Goal: Book appointment/travel/reservation

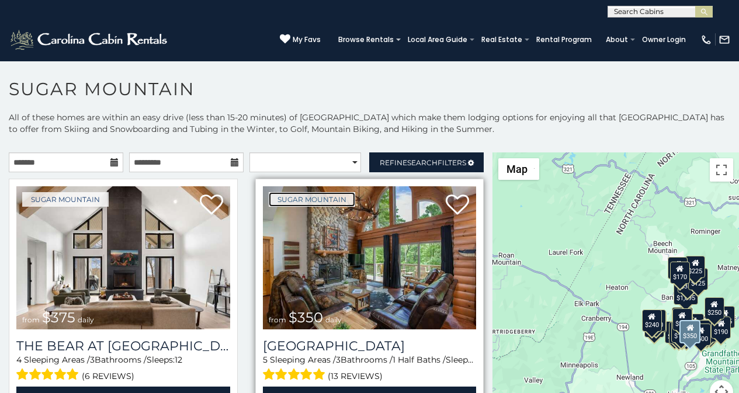
click at [329, 203] on link "Sugar Mountain" at bounding box center [312, 199] width 86 height 15
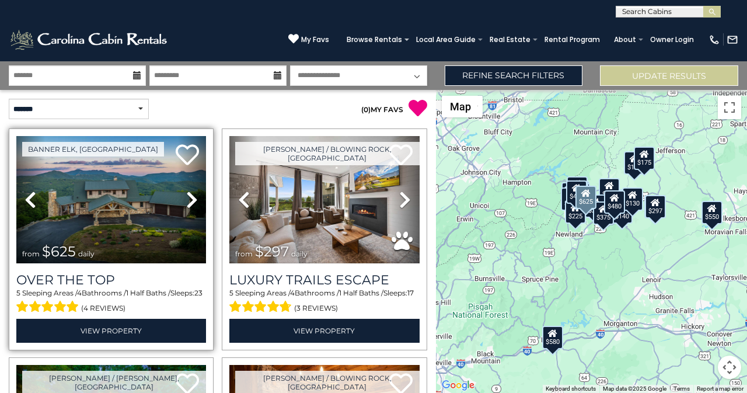
click at [112, 263] on div "Over The Top 5 Sleeping Areas / 4 Bathrooms / 1 Half Baths / Sleeps: 23 (4 revi…" at bounding box center [111, 302] width 190 height 79
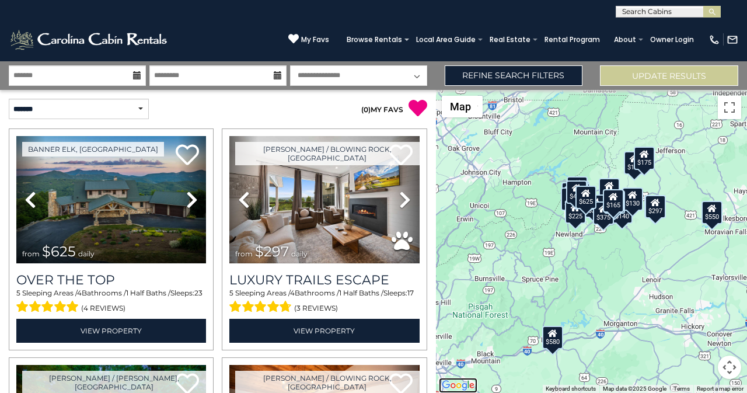
click at [440, 388] on img "Open this area in Google Maps (opens a new window)" at bounding box center [458, 385] width 39 height 15
